Goal: Information Seeking & Learning: Learn about a topic

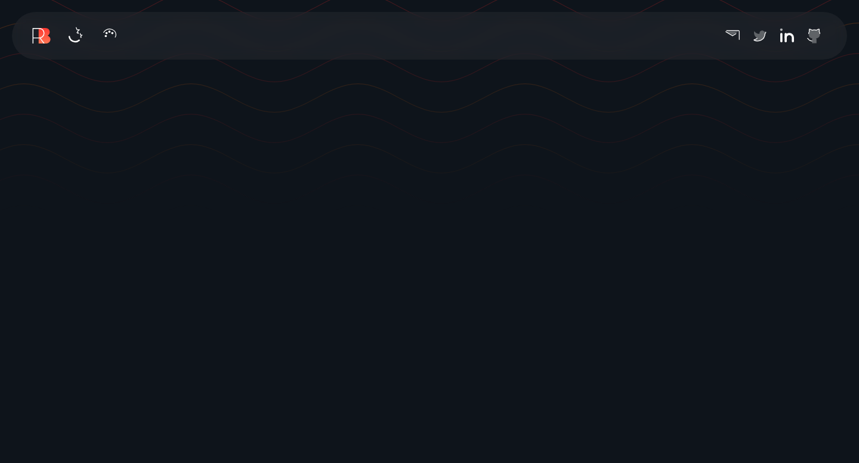
scroll to position [251, 0]
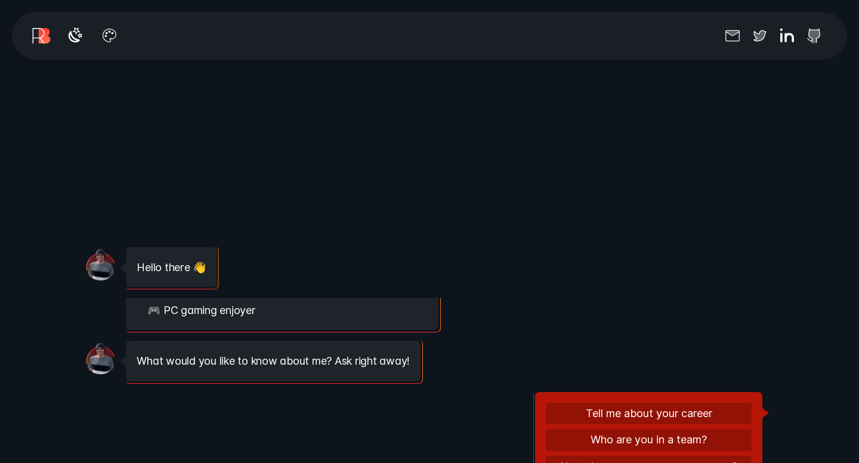
scroll to position [118, 0]
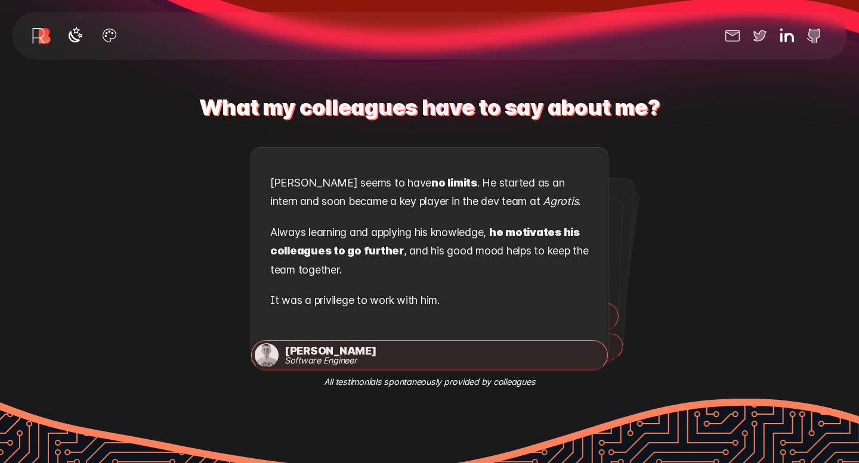
scroll to position [1835, 0]
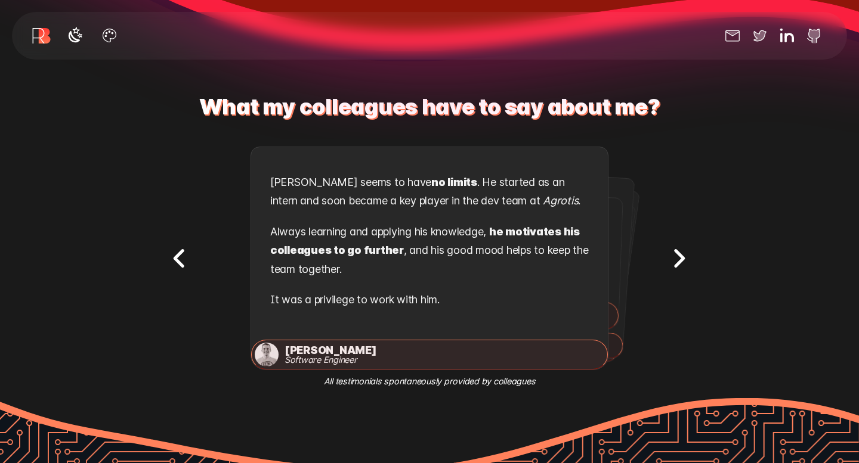
click at [679, 252] on icon "Next testimonial" at bounding box center [680, 259] width 8 height 16
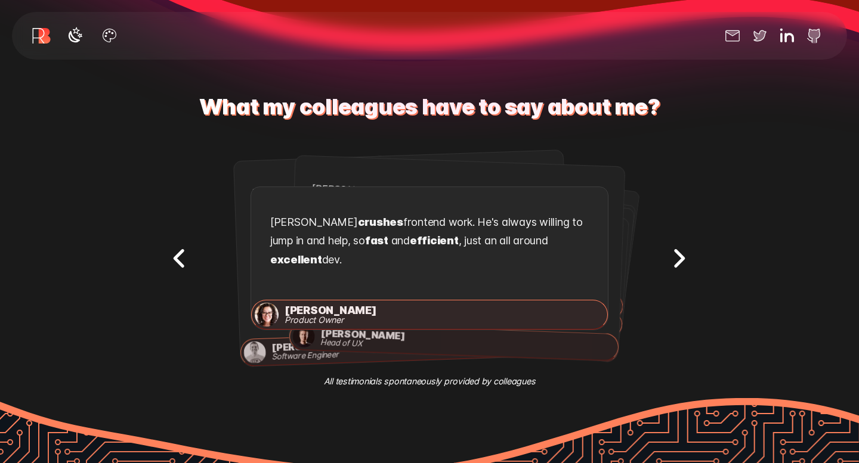
click at [679, 252] on icon "Next testimonial" at bounding box center [680, 259] width 8 height 16
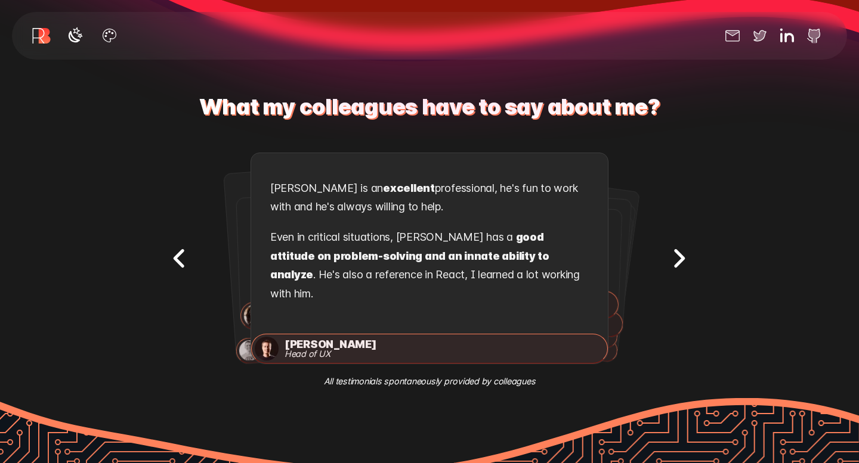
click at [679, 252] on icon "Next testimonial" at bounding box center [680, 259] width 8 height 16
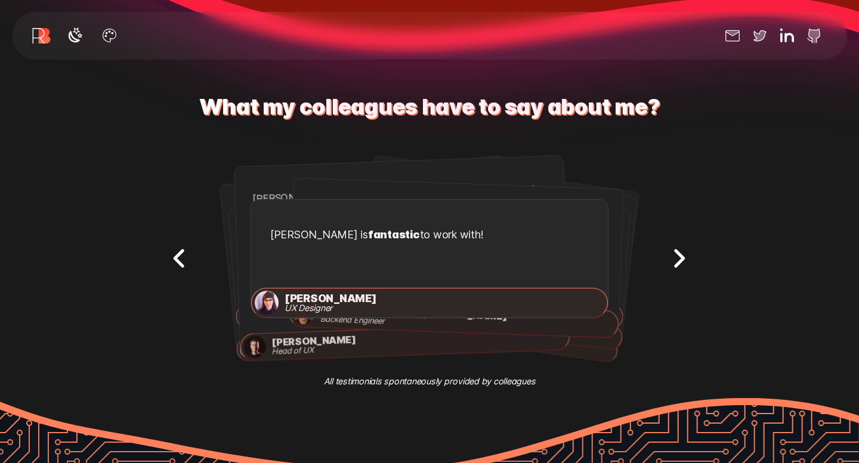
click at [679, 252] on icon "Next testimonial" at bounding box center [680, 259] width 8 height 16
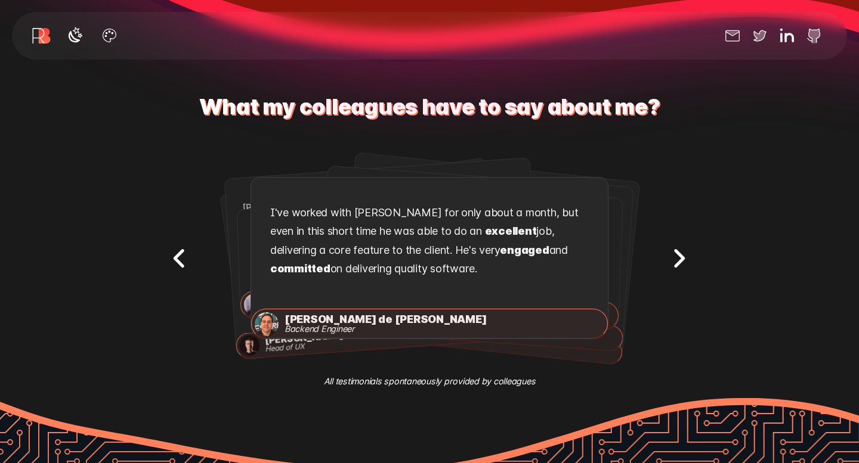
click at [679, 252] on icon "Next testimonial" at bounding box center [680, 259] width 8 height 16
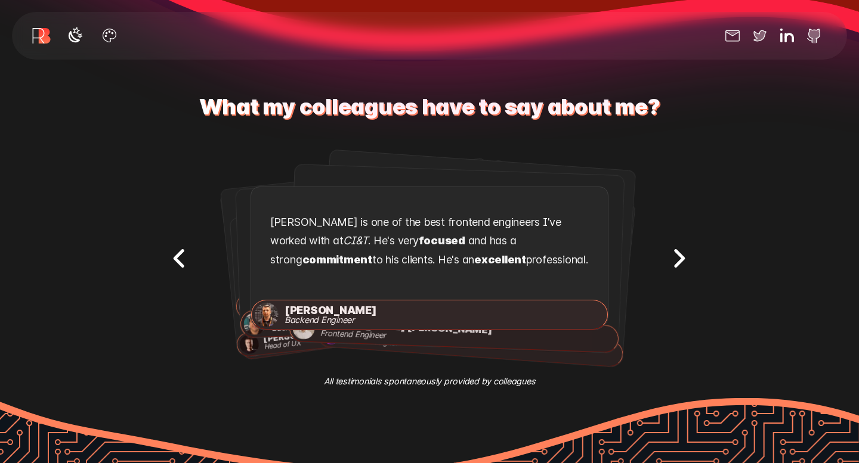
click at [679, 252] on icon "Next testimonial" at bounding box center [680, 259] width 8 height 16
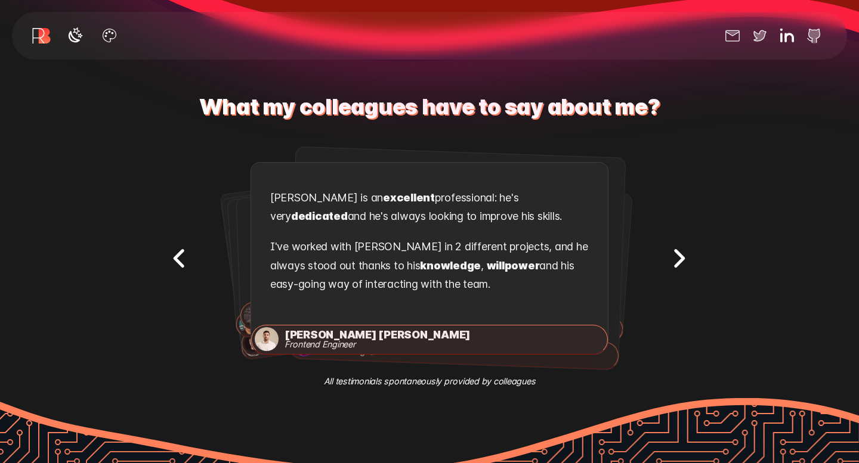
click at [679, 252] on icon "Next testimonial" at bounding box center [680, 259] width 8 height 16
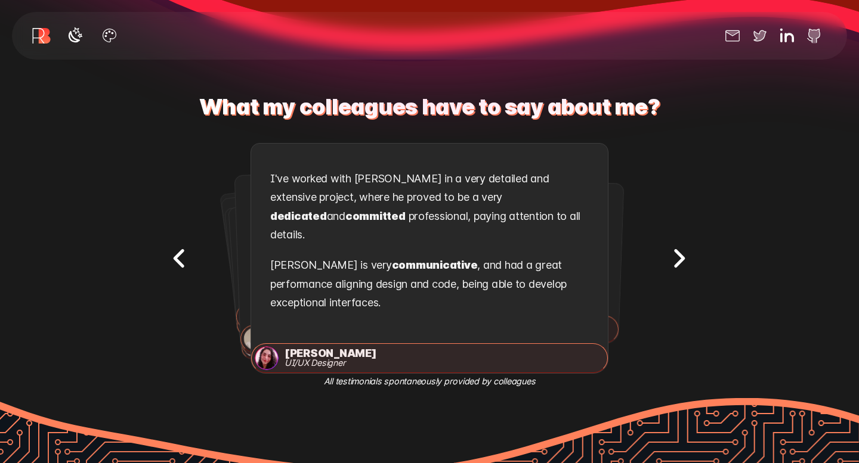
click at [679, 252] on icon "Next testimonial" at bounding box center [680, 259] width 8 height 16
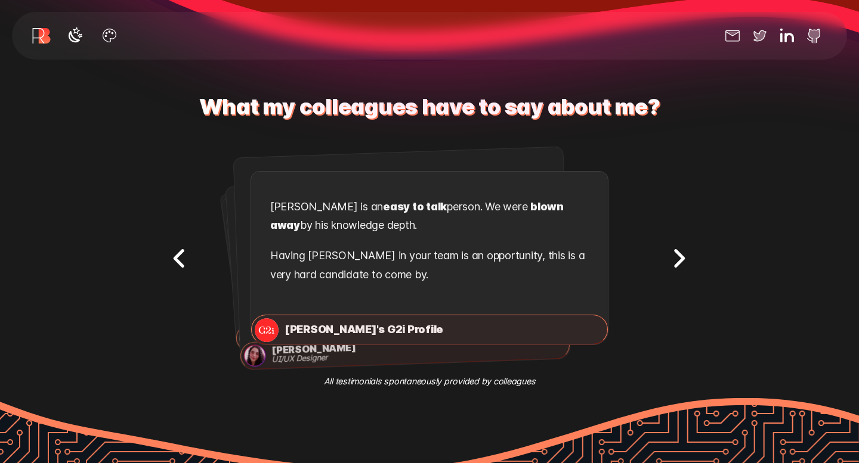
click at [679, 252] on icon "Next testimonial" at bounding box center [680, 259] width 8 height 16
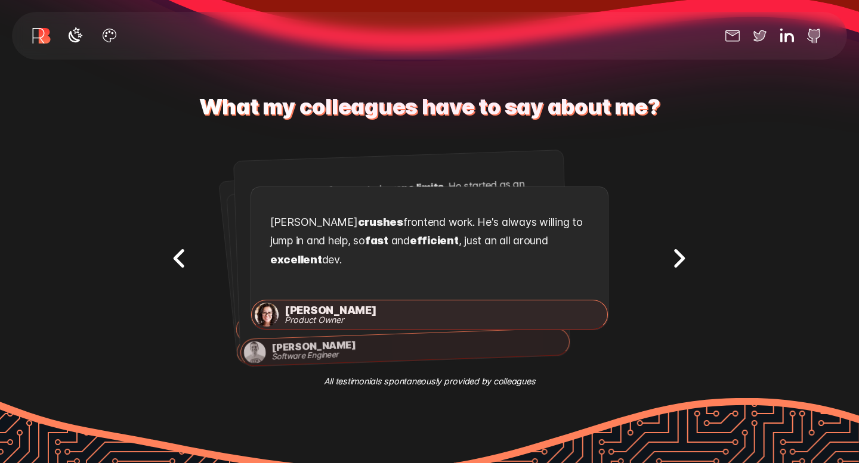
click at [679, 252] on icon "Next testimonial" at bounding box center [680, 259] width 8 height 16
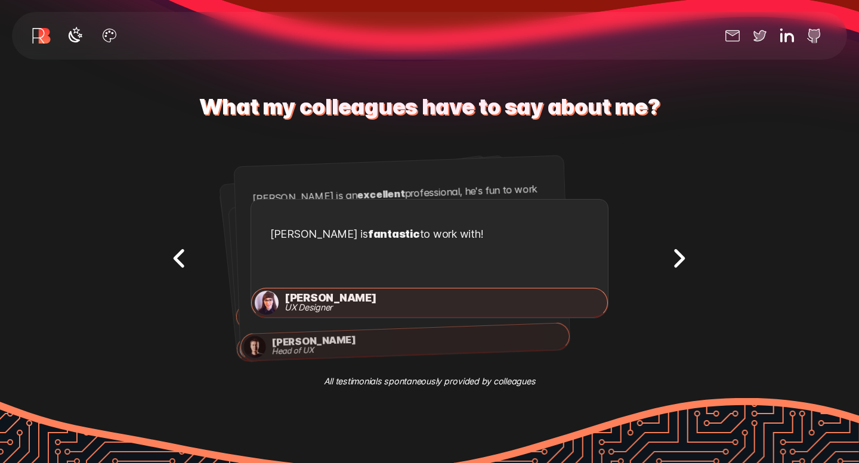
click at [679, 252] on icon "Next testimonial" at bounding box center [680, 259] width 8 height 16
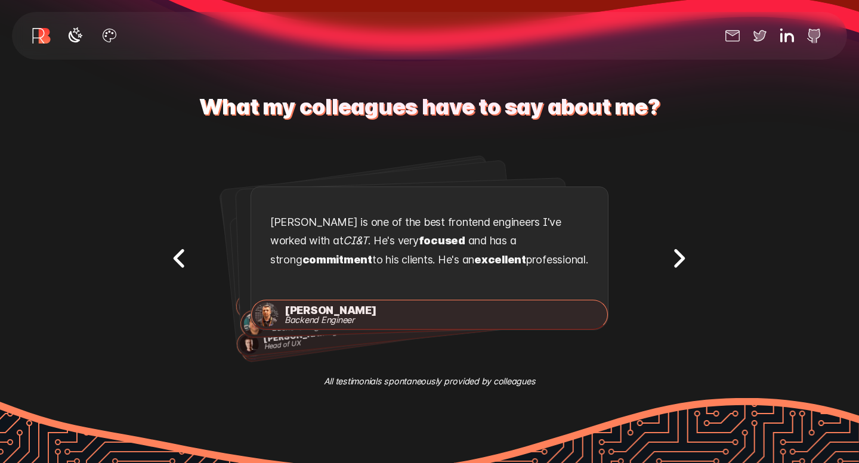
click at [679, 252] on icon "Next testimonial" at bounding box center [680, 259] width 8 height 16
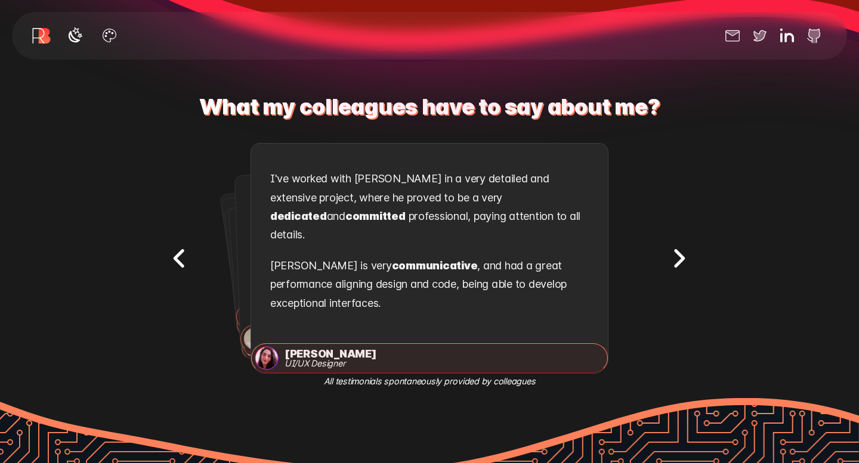
click at [679, 252] on icon "Next testimonial" at bounding box center [680, 259] width 8 height 16
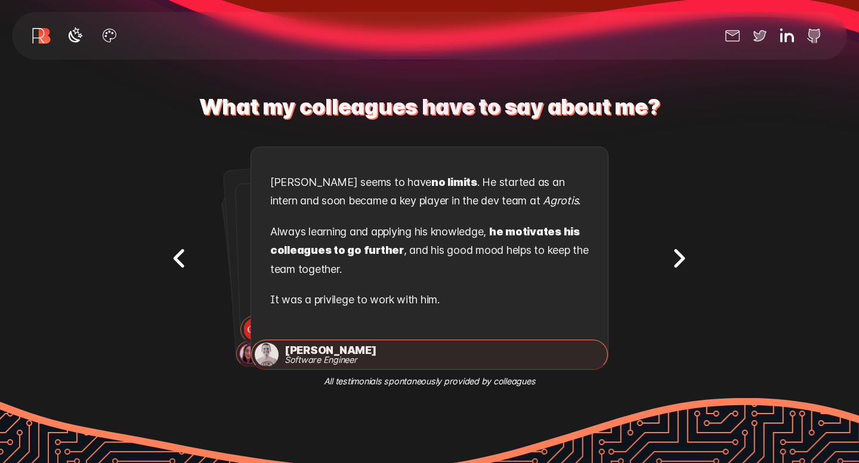
click at [679, 252] on icon "Next testimonial" at bounding box center [680, 259] width 8 height 16
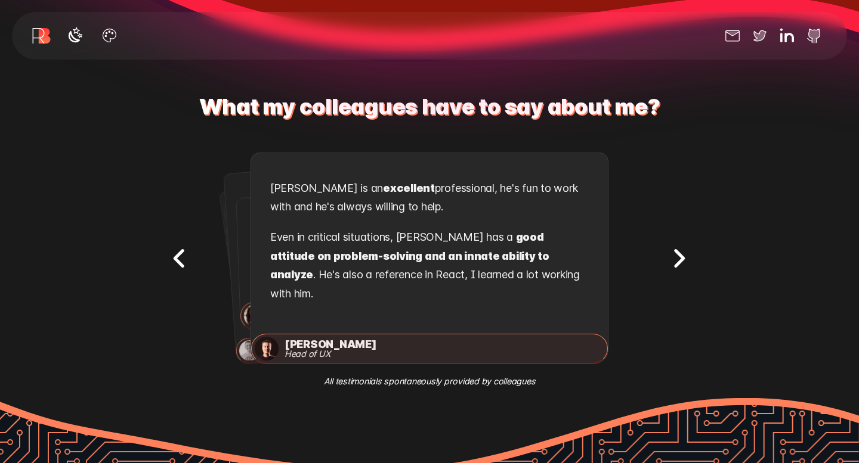
click at [679, 252] on icon "Next testimonial" at bounding box center [680, 259] width 8 height 16
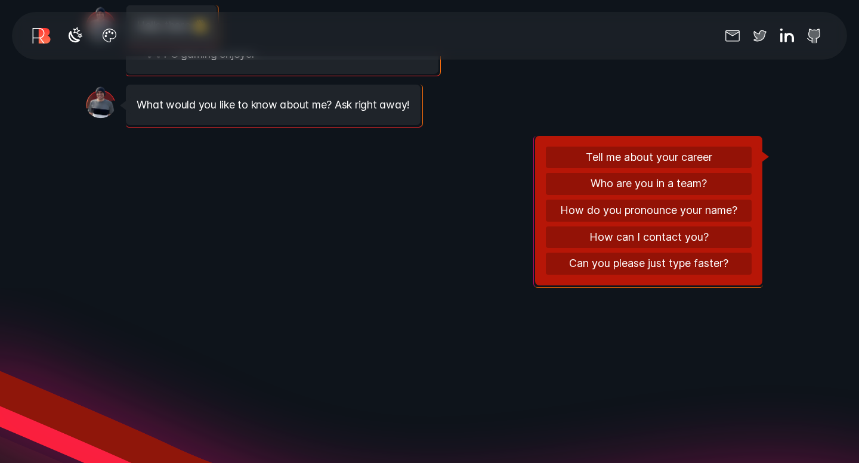
scroll to position [1328, 0]
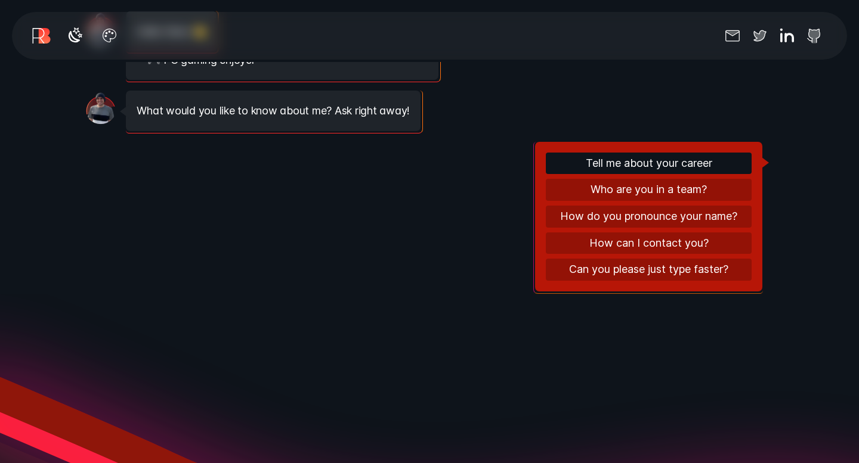
click at [675, 169] on button "Tell me about your career" at bounding box center [649, 164] width 206 height 22
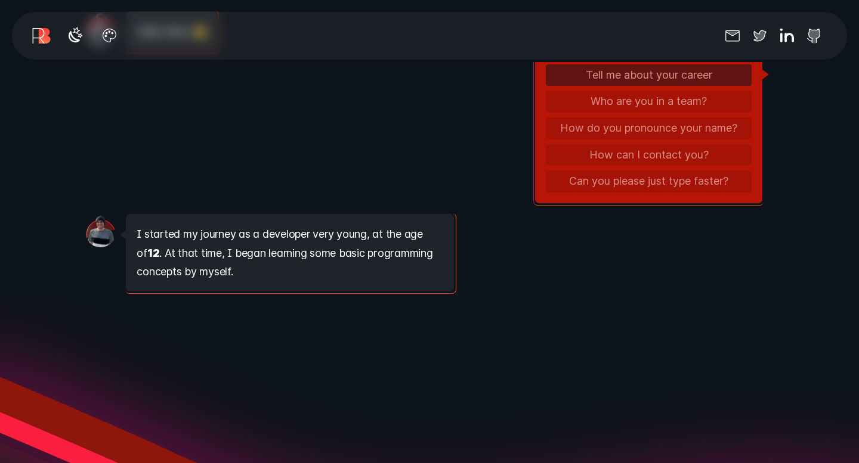
scroll to position [257, 0]
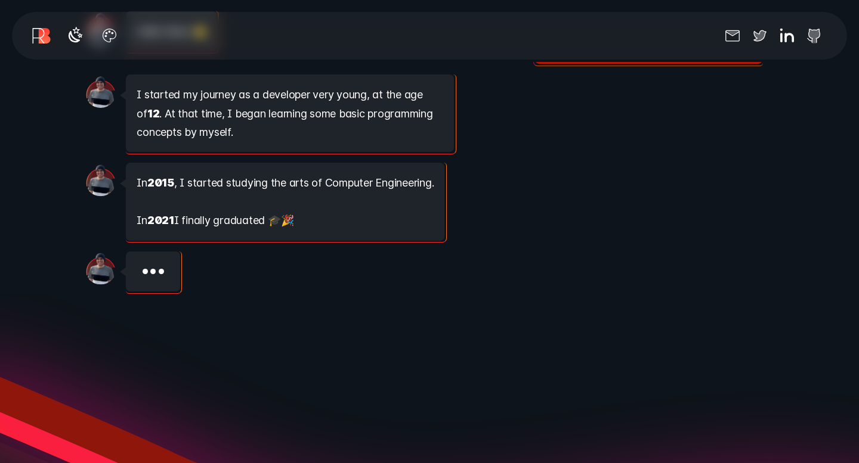
click at [648, 170] on div "Message from [PERSON_NAME] In [DATE] , I started studying the arts of Computer …" at bounding box center [424, 202] width 676 height 78
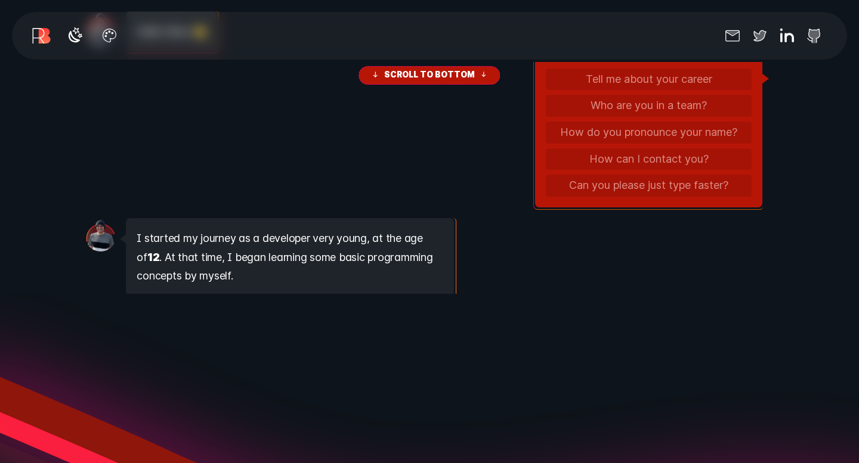
scroll to position [188, 0]
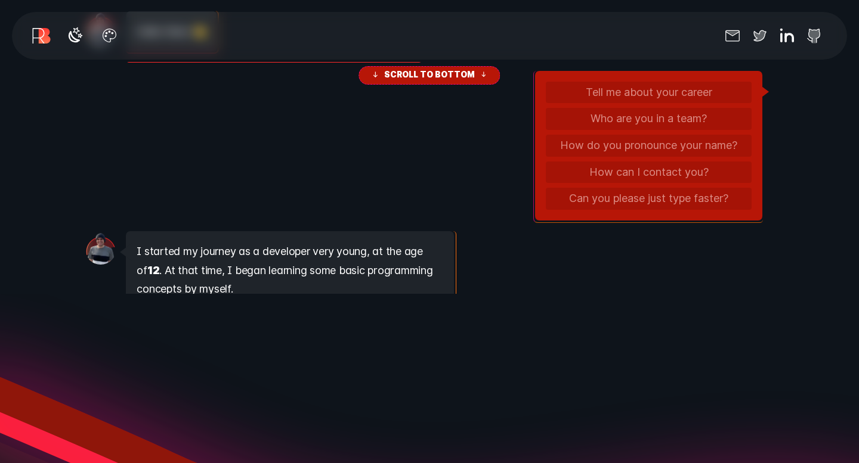
click at [641, 187] on div "Tell me about your career Who are you in a team? How do you pronounce your name…" at bounding box center [649, 146] width 206 height 128
click at [641, 173] on div "Tell me about your career Who are you in a team? How do you pronounce your name…" at bounding box center [649, 146] width 206 height 128
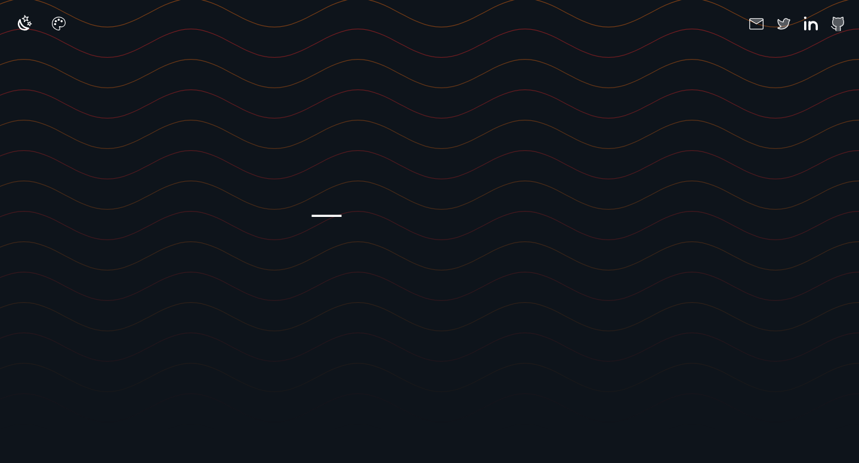
scroll to position [0, 0]
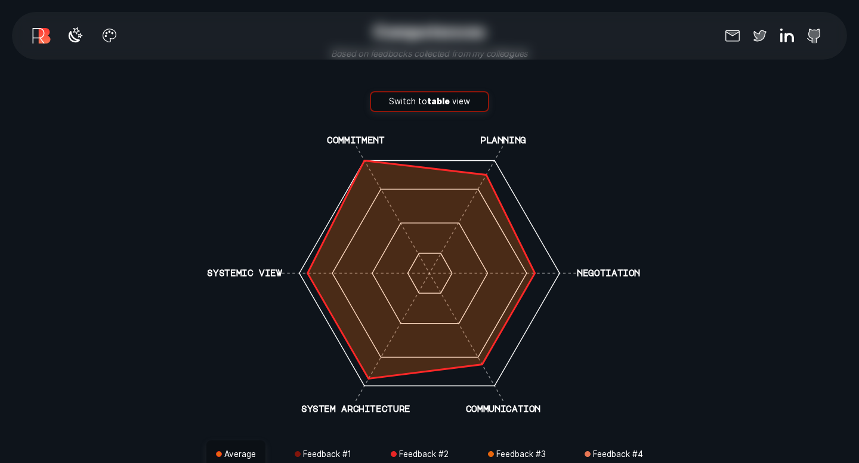
scroll to position [2900, 0]
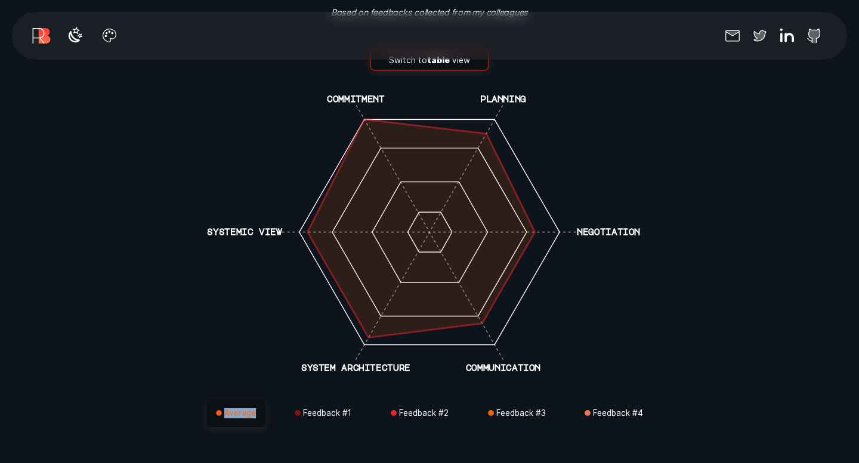
click at [451, 147] on polygon at bounding box center [421, 229] width 227 height 218
drag, startPoint x: 451, startPoint y: 152, endPoint x: 451, endPoint y: 164, distance: 11.9
click at [451, 154] on polygon at bounding box center [421, 229] width 227 height 218
click at [452, 209] on polygon at bounding box center [421, 229] width 227 height 218
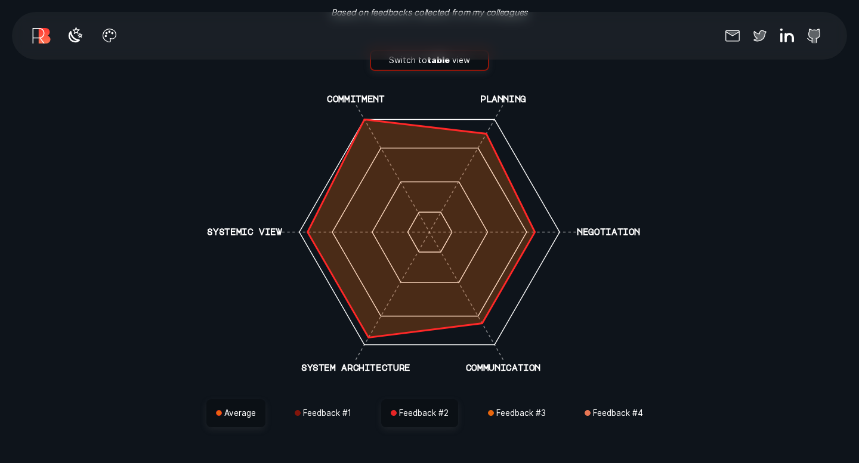
click at [419, 405] on button "Feedback # 2" at bounding box center [419, 414] width 77 height 29
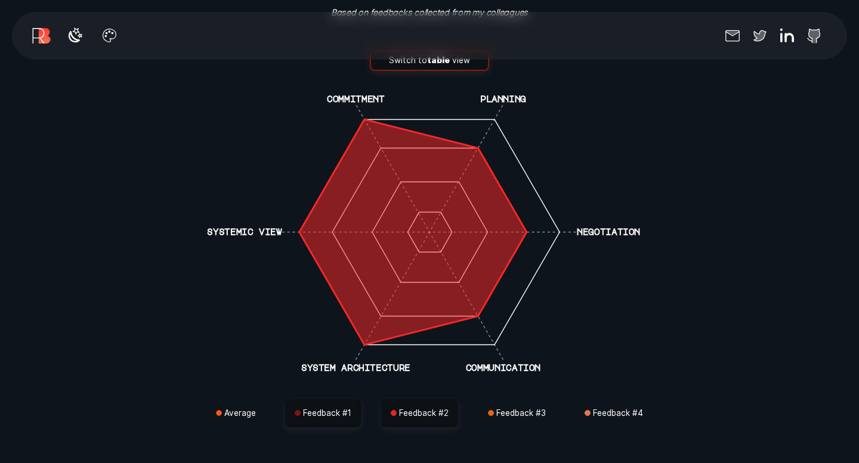
click at [353, 415] on button "Feedback # 1" at bounding box center [323, 414] width 76 height 29
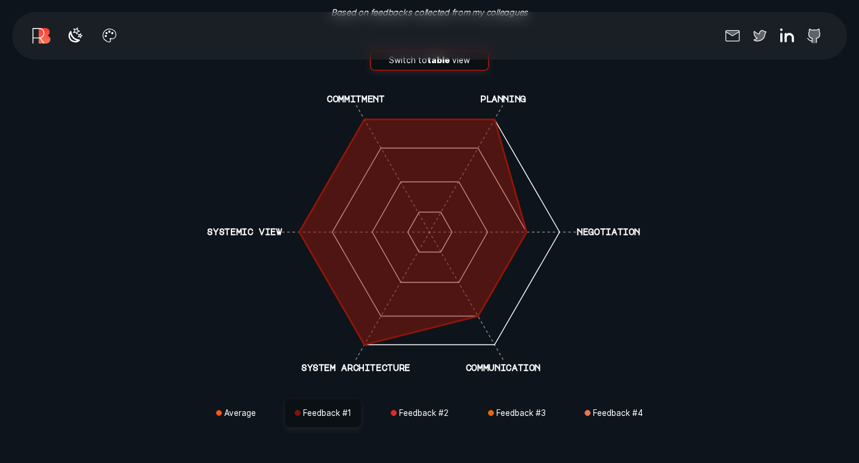
click at [330, 406] on button "Feedback # 1" at bounding box center [323, 414] width 76 height 29
click at [244, 415] on button "Average" at bounding box center [235, 414] width 59 height 29
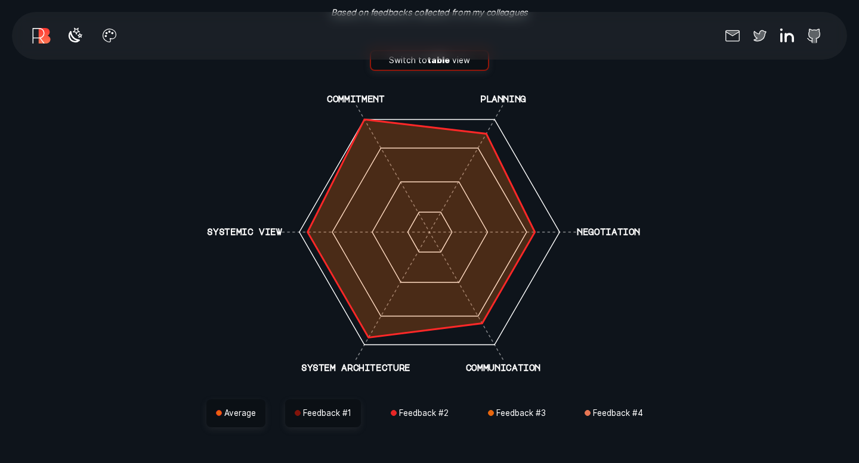
click at [304, 413] on button "Feedback # 1" at bounding box center [323, 414] width 76 height 29
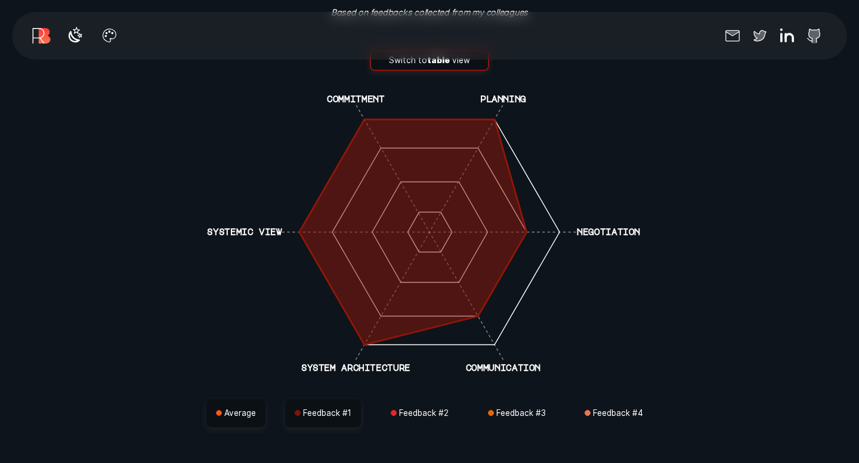
click at [237, 413] on button "Average" at bounding box center [235, 414] width 59 height 29
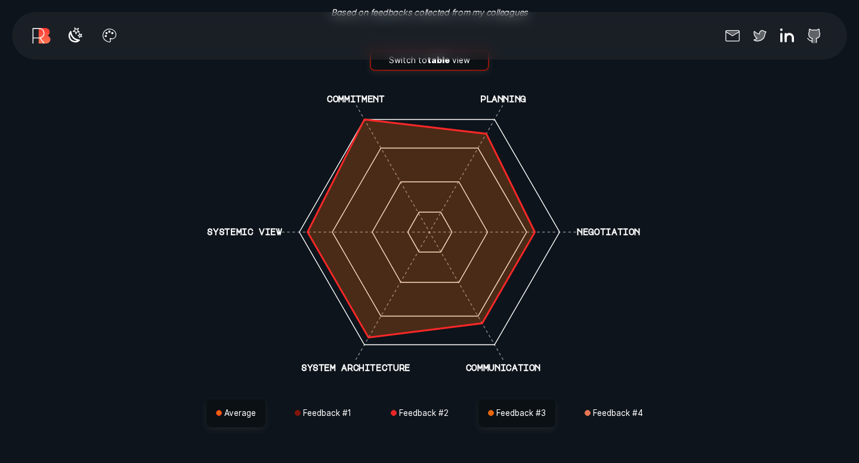
click at [530, 412] on button "Feedback # 3" at bounding box center [516, 414] width 77 height 29
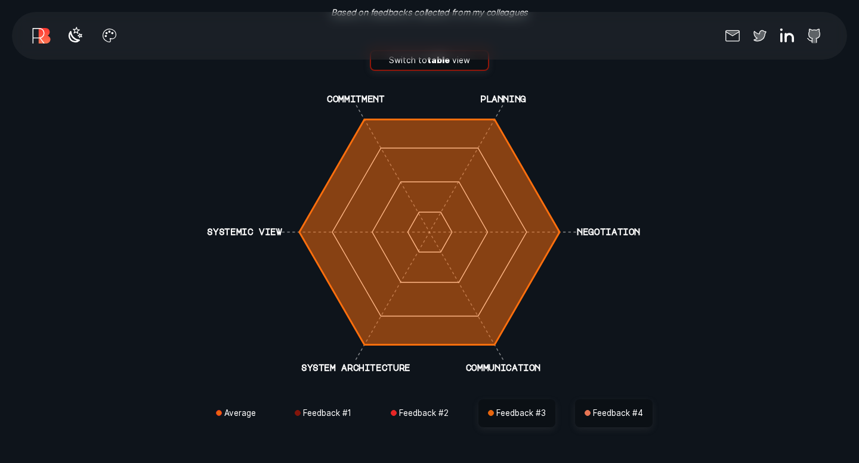
click at [611, 408] on button "Feedback # 4" at bounding box center [614, 414] width 78 height 29
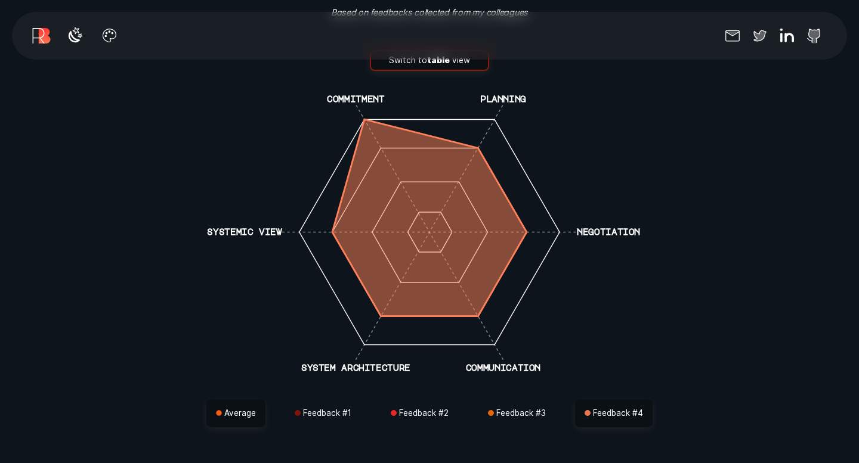
click at [242, 408] on button "Average" at bounding box center [235, 414] width 59 height 29
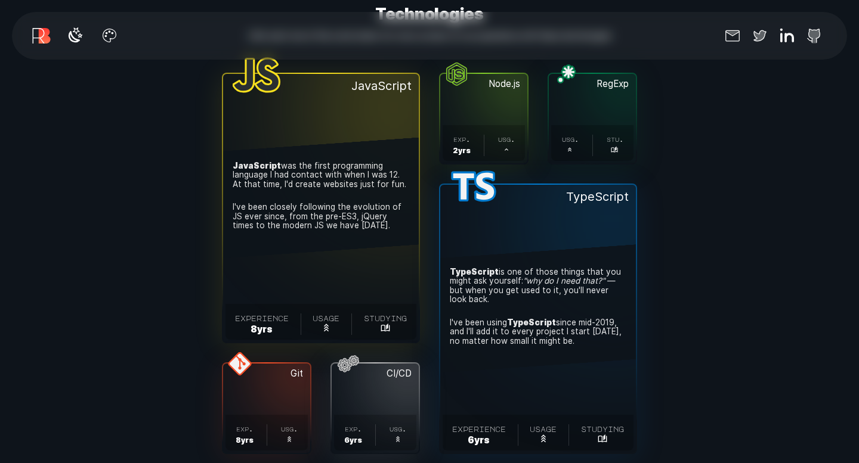
scroll to position [3325, 0]
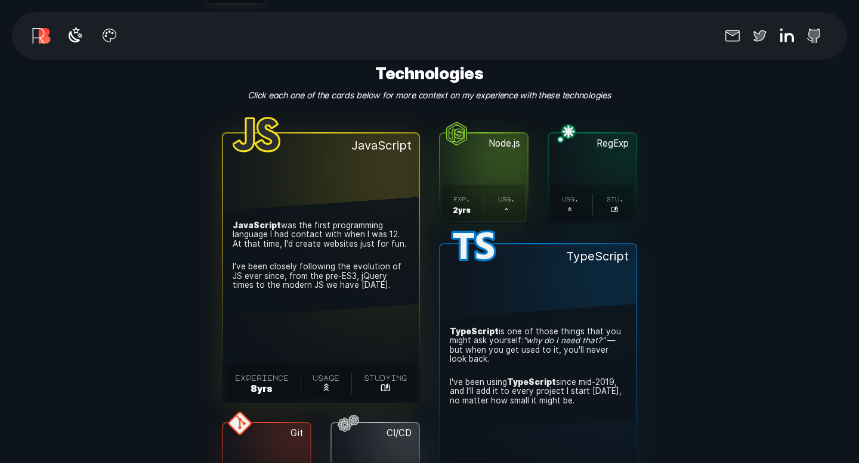
click at [486, 154] on button "Node.js . exp. 2 yr s . usg. ." at bounding box center [483, 178] width 87 height 89
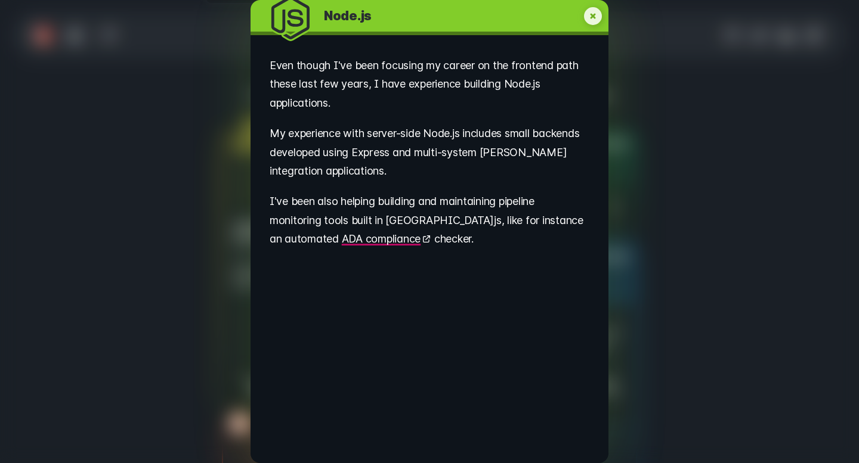
click at [593, 22] on icon "My experience with Node.js" at bounding box center [593, 16] width 18 height 18
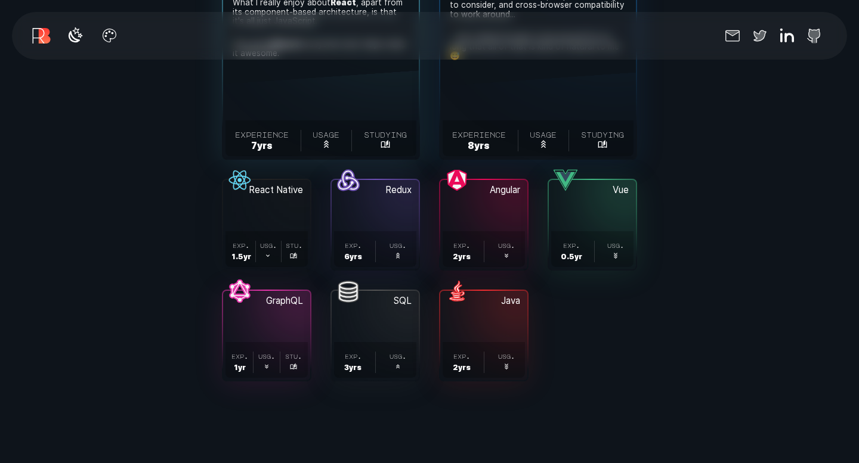
scroll to position [3970, 0]
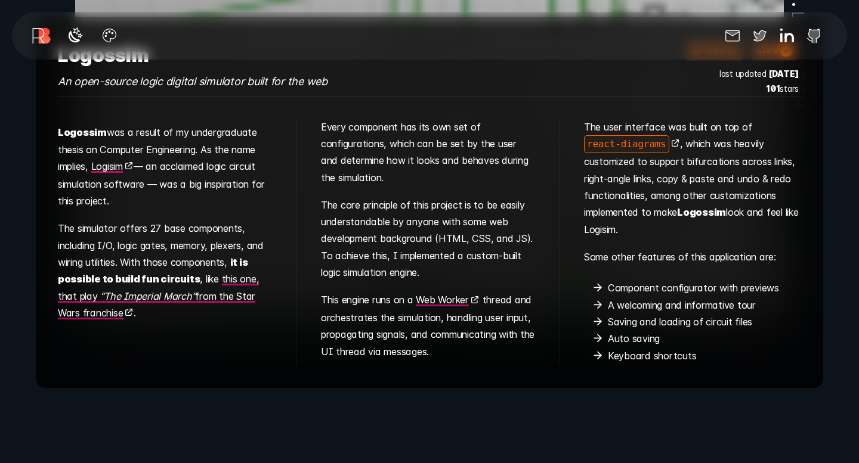
scroll to position [5075, 0]
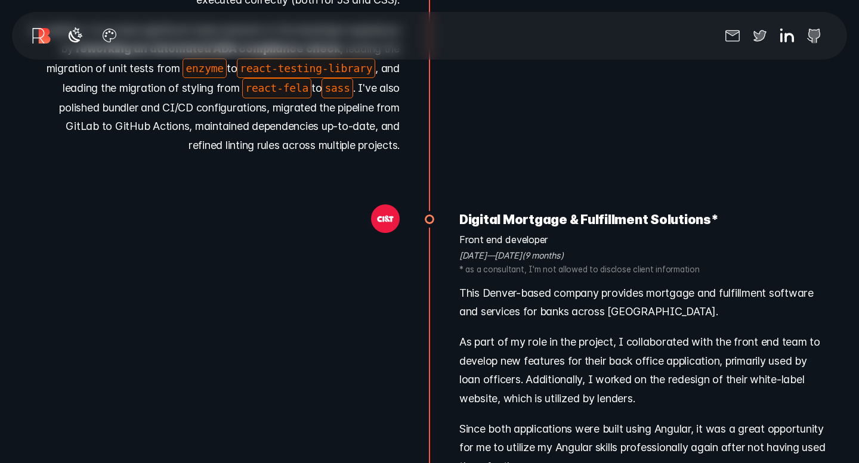
scroll to position [8800, 0]
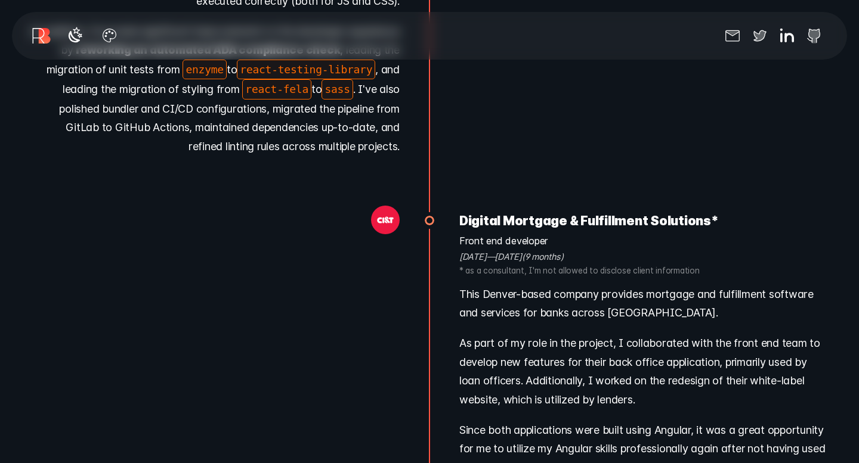
click at [546, 224] on h3 "Digital Mortgage & Fulfillment Solutions *" at bounding box center [644, 222] width 370 height 22
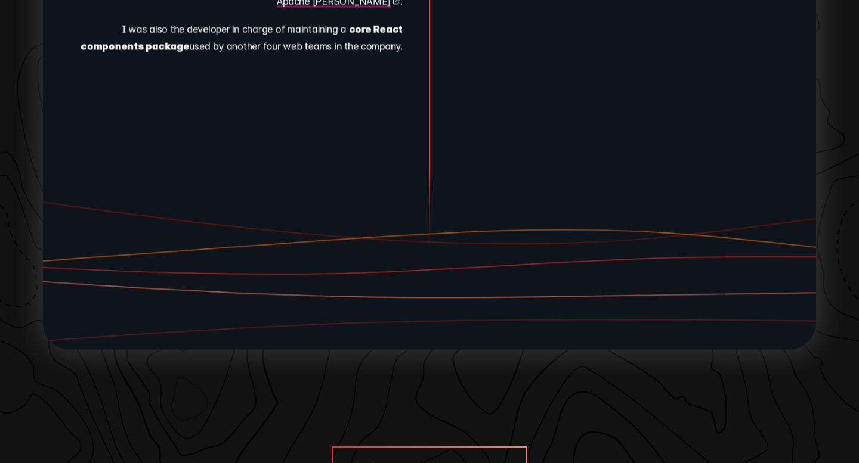
scroll to position [10662, 0]
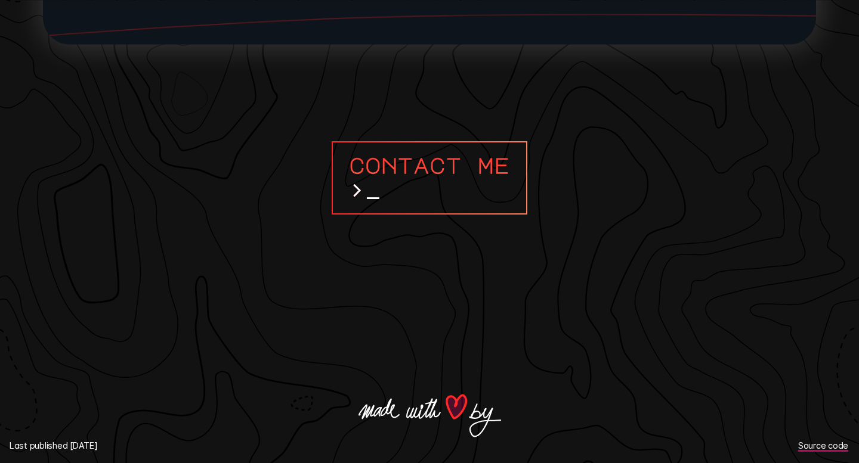
click at [403, 163] on span "Contact me" at bounding box center [429, 165] width 161 height 24
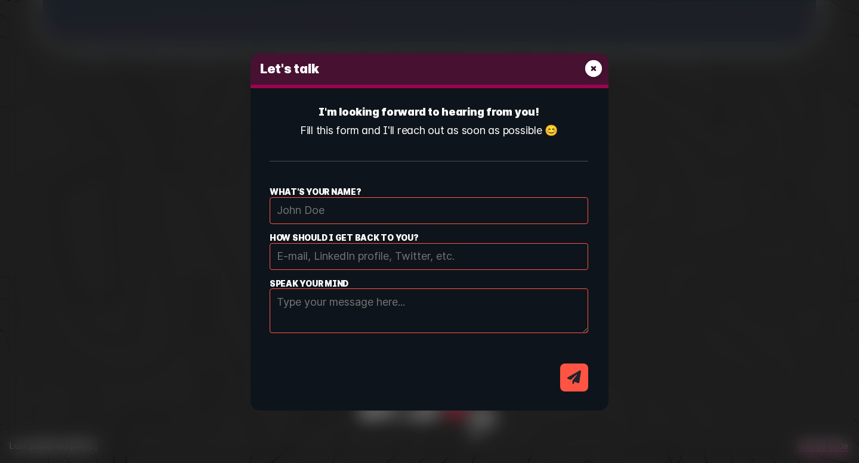
click at [595, 71] on icon "E-mail contact dialog form" at bounding box center [593, 68] width 20 height 20
